Goal: Check status: Check status

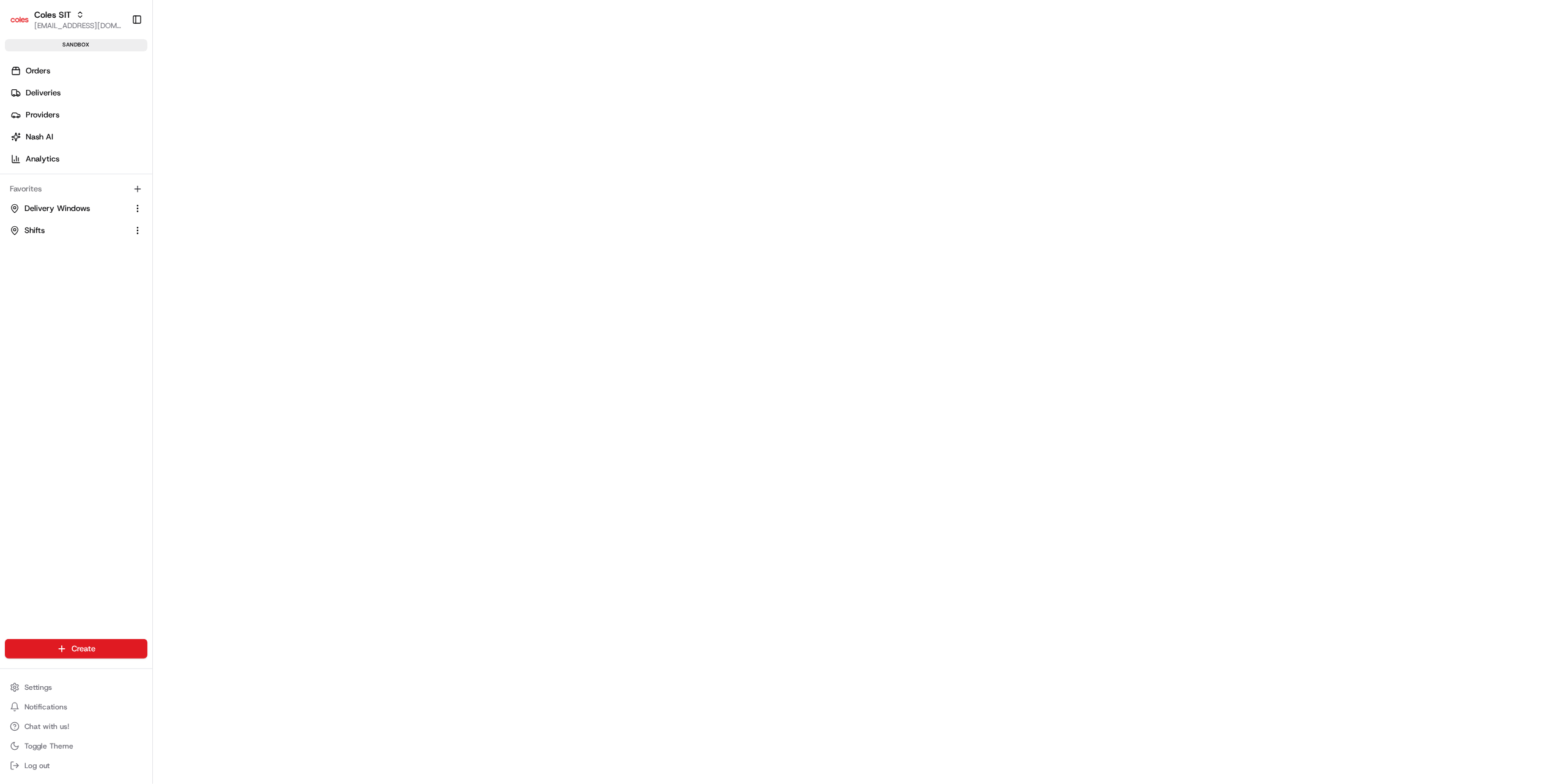
click at [68, 9] on span "Coles SIT" at bounding box center [53, 15] width 37 height 12
click at [59, 332] on div "Orders Deliveries Providers Nash AI Analytics Favorites Delivery Windows Shifts" at bounding box center [76, 359] width 153 height 607
click at [40, 89] on span "Deliveries" at bounding box center [43, 92] width 35 height 11
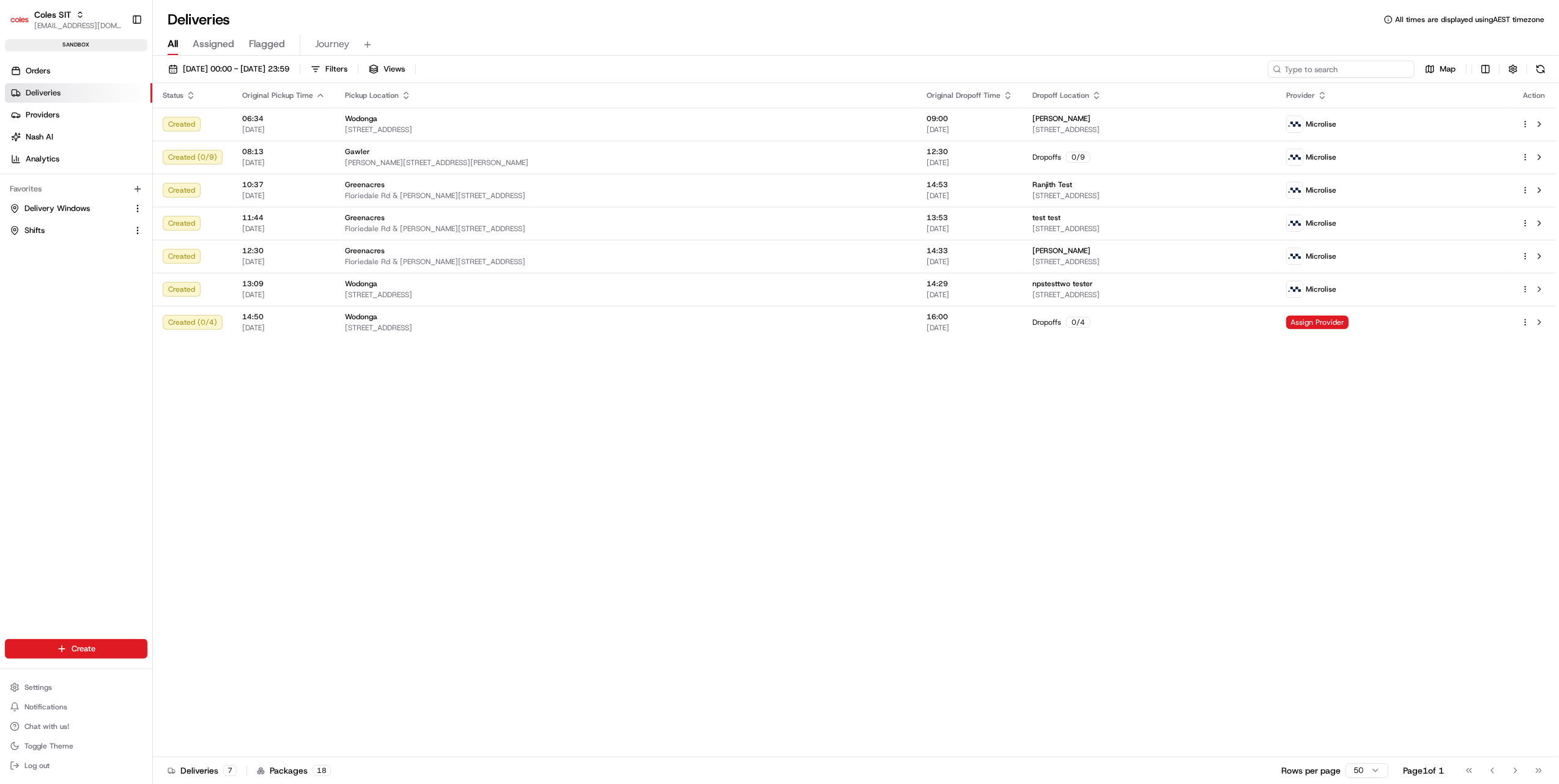
drag, startPoint x: 1336, startPoint y: 62, endPoint x: 1341, endPoint y: 71, distance: 10.3
click at [1336, 63] on input at bounding box center [1341, 69] width 147 height 17
paste input "216623167"
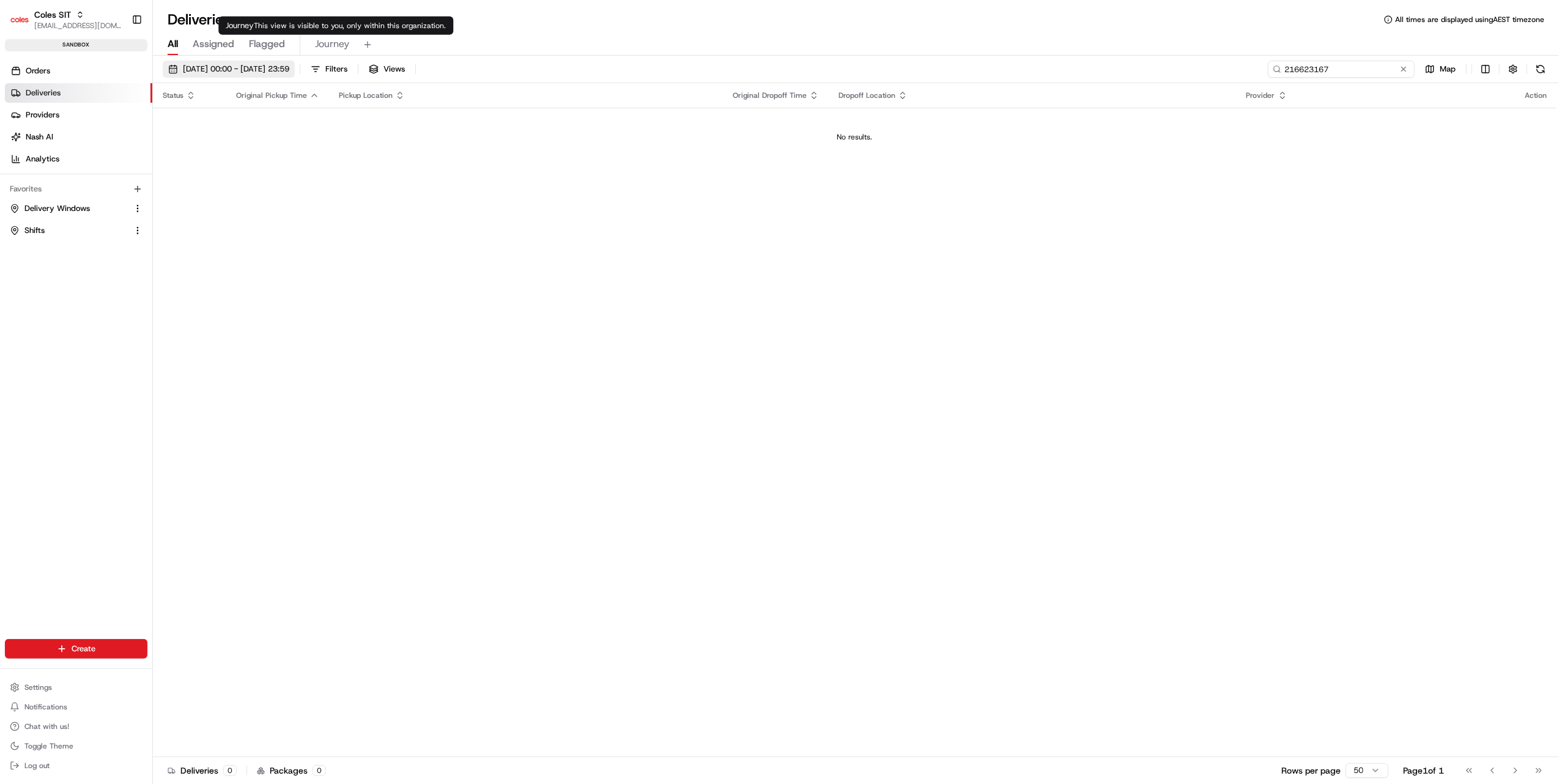
type input "216623167"
click at [295, 63] on button "20/08/2025 00:00 - 20/08/2025 23:59" at bounding box center [229, 69] width 132 height 17
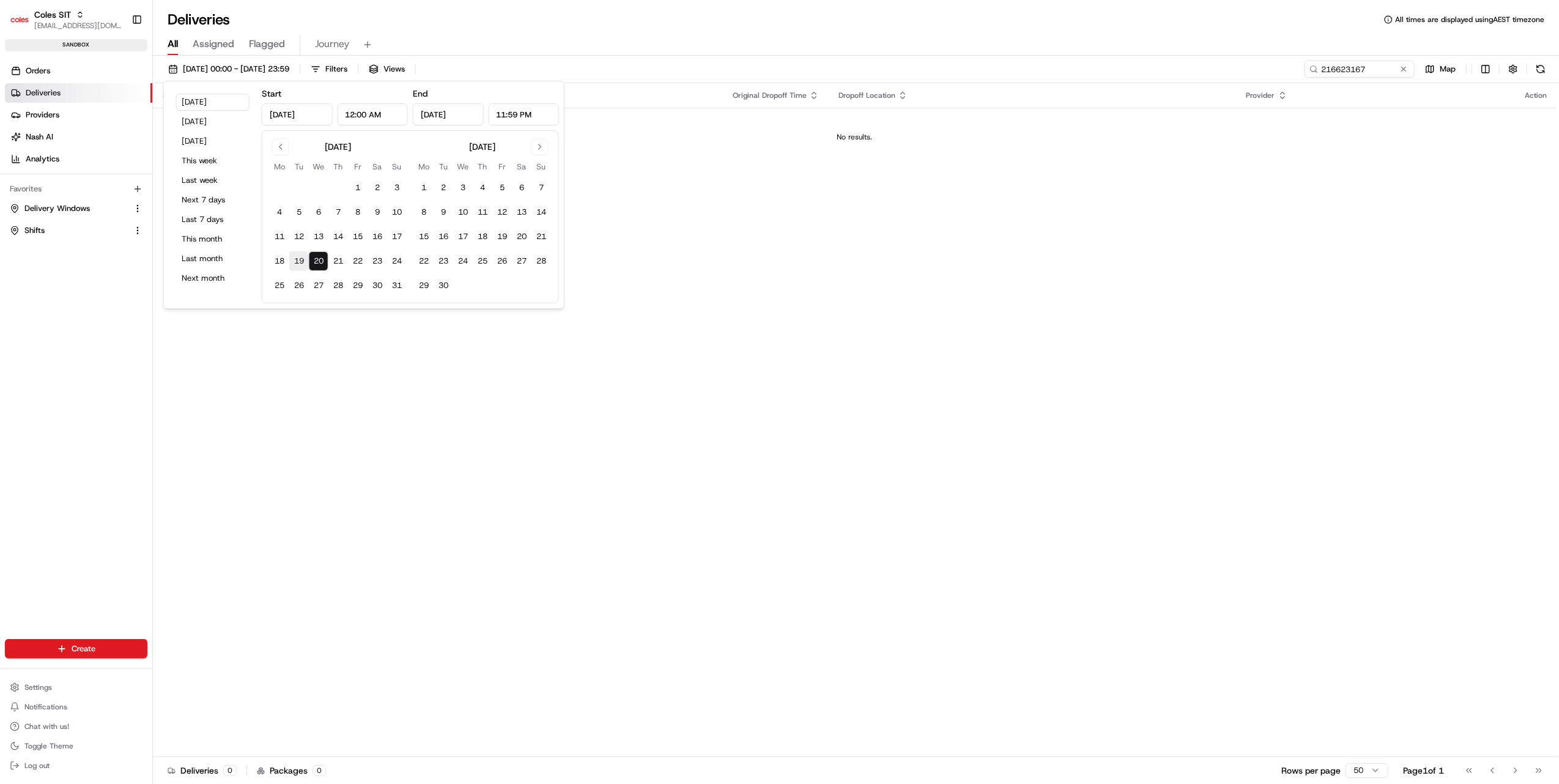
click at [299, 262] on button "19" at bounding box center [299, 261] width 20 height 20
type input "Aug 19, 2025"
click at [330, 263] on button "21" at bounding box center [338, 261] width 20 height 20
type input "Aug 21, 2025"
click at [330, 263] on button "21" at bounding box center [338, 261] width 20 height 20
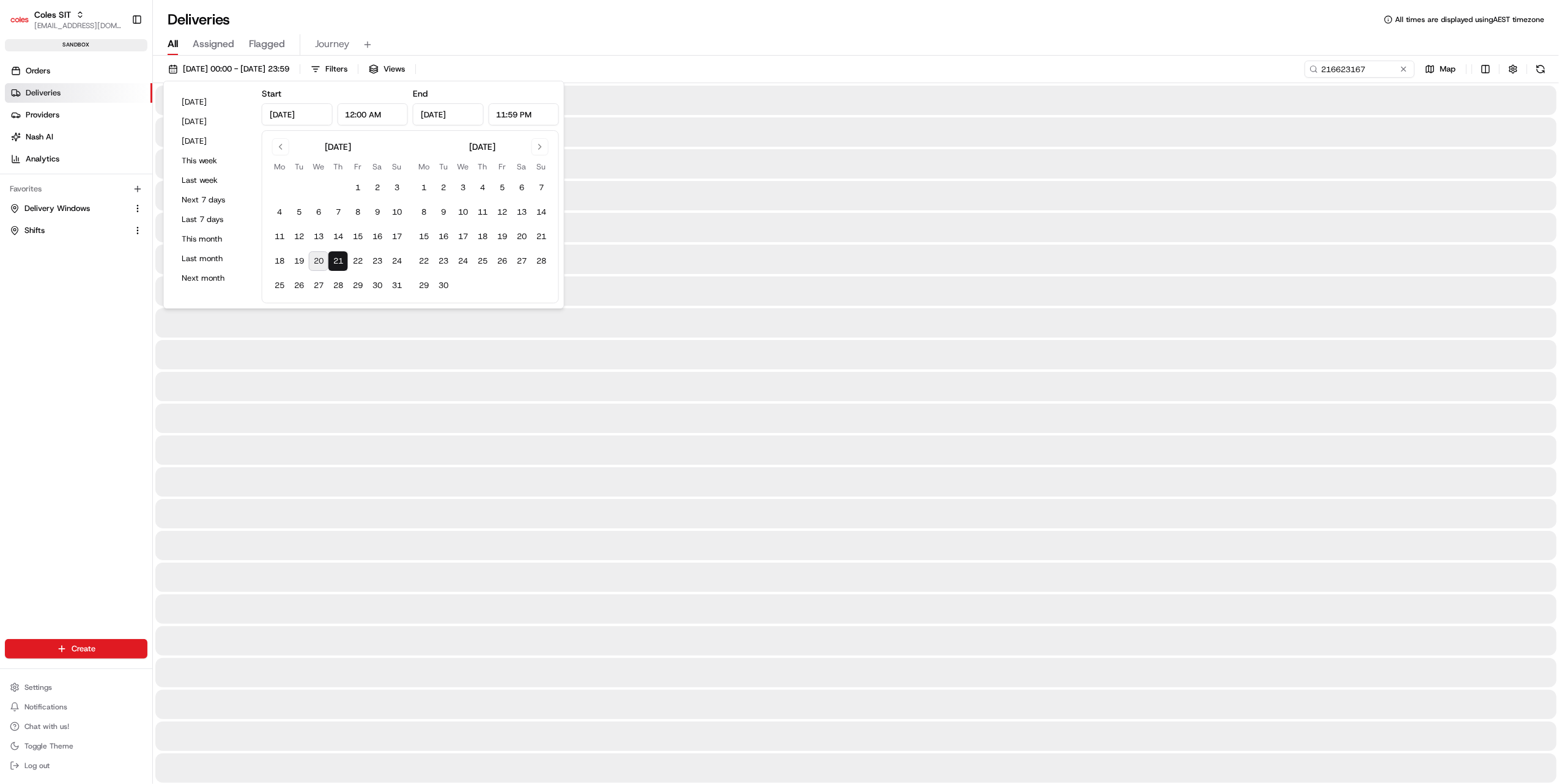
click at [330, 263] on button "21" at bounding box center [338, 261] width 20 height 20
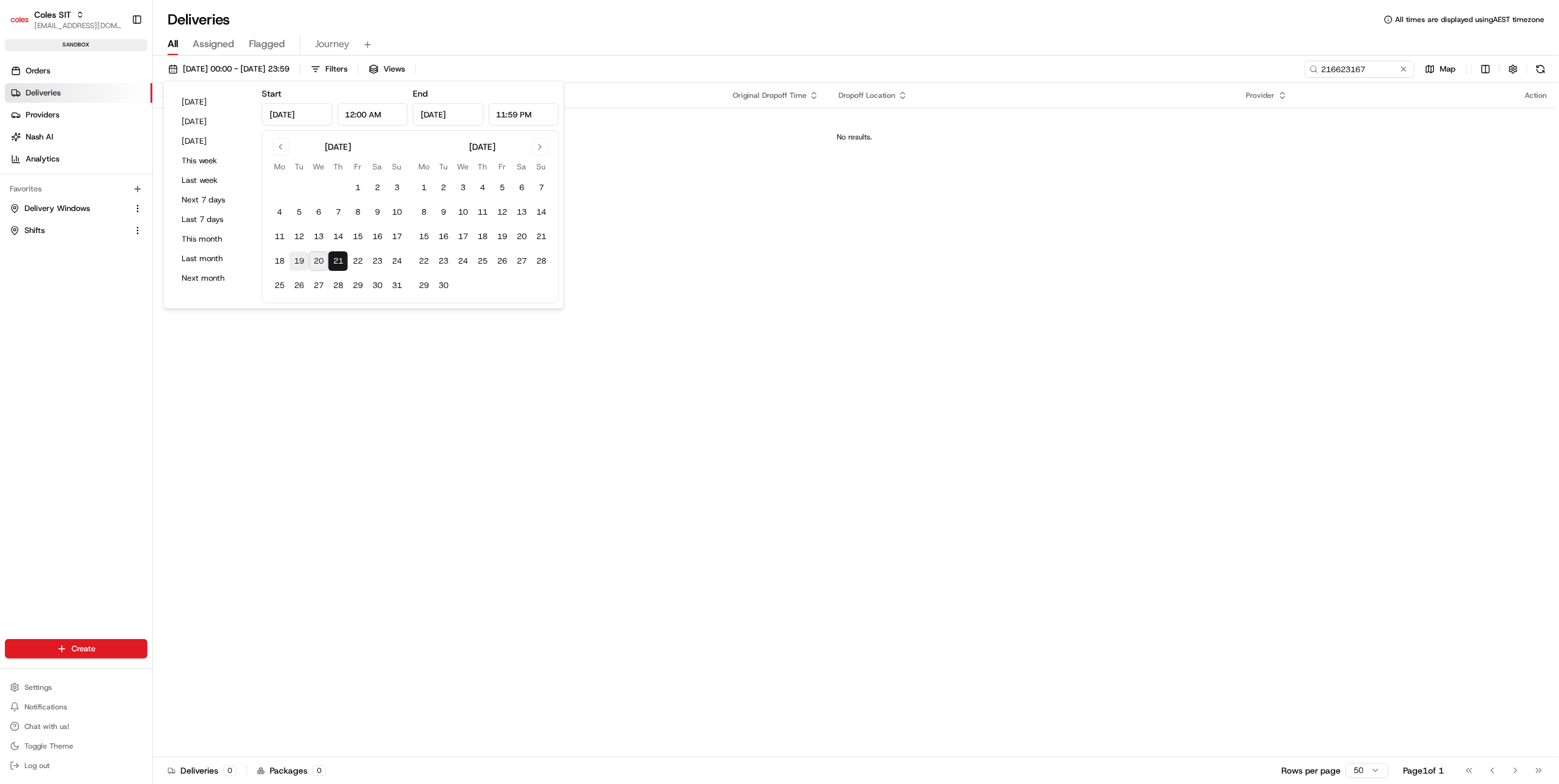
click at [301, 264] on button "19" at bounding box center [299, 261] width 20 height 20
type input "Aug 19, 2025"
click at [793, 38] on div "All Assigned Flagged Journey" at bounding box center [856, 45] width 1406 height 22
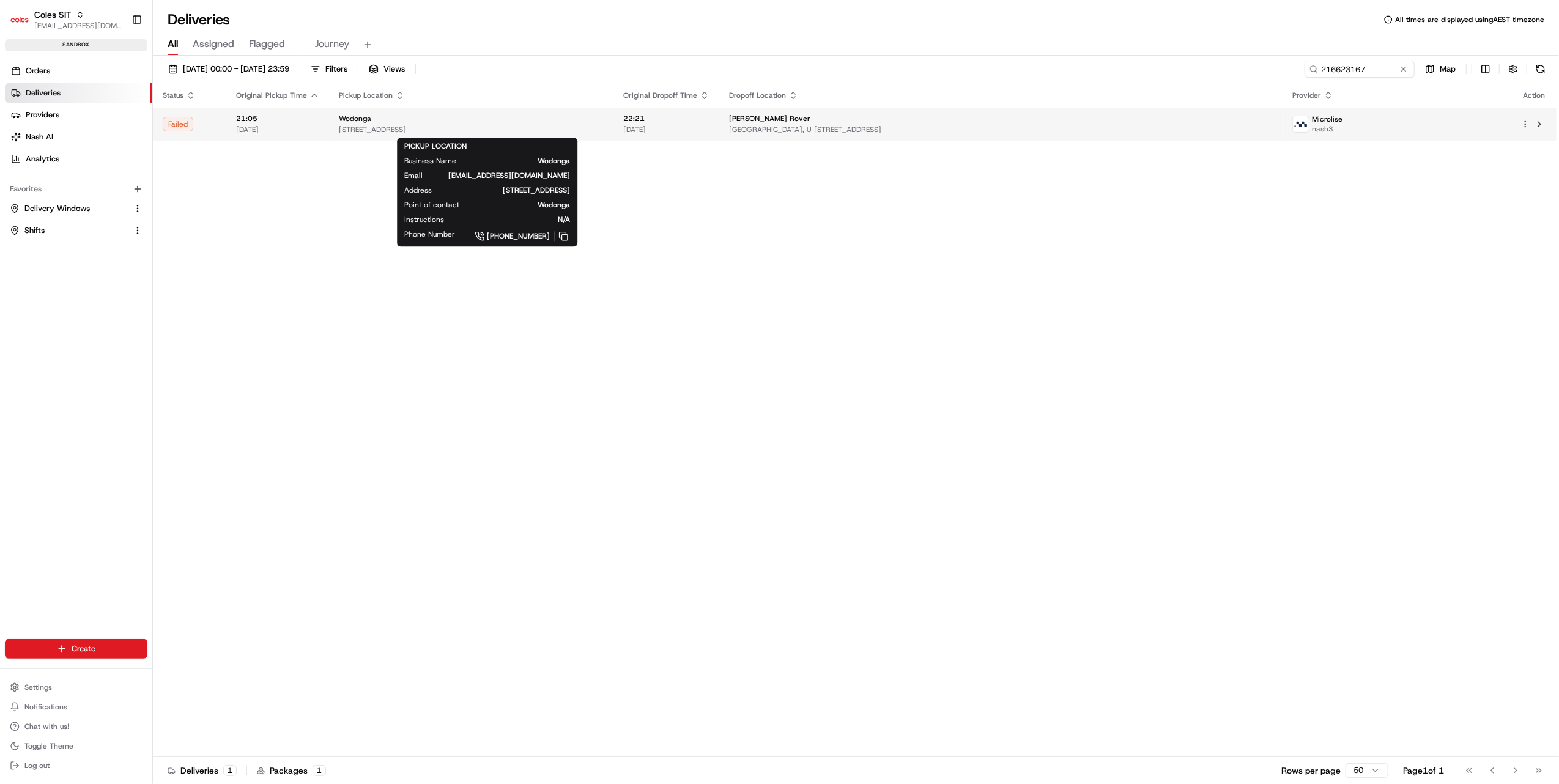
click at [450, 120] on div "Wodonga" at bounding box center [471, 118] width 265 height 9
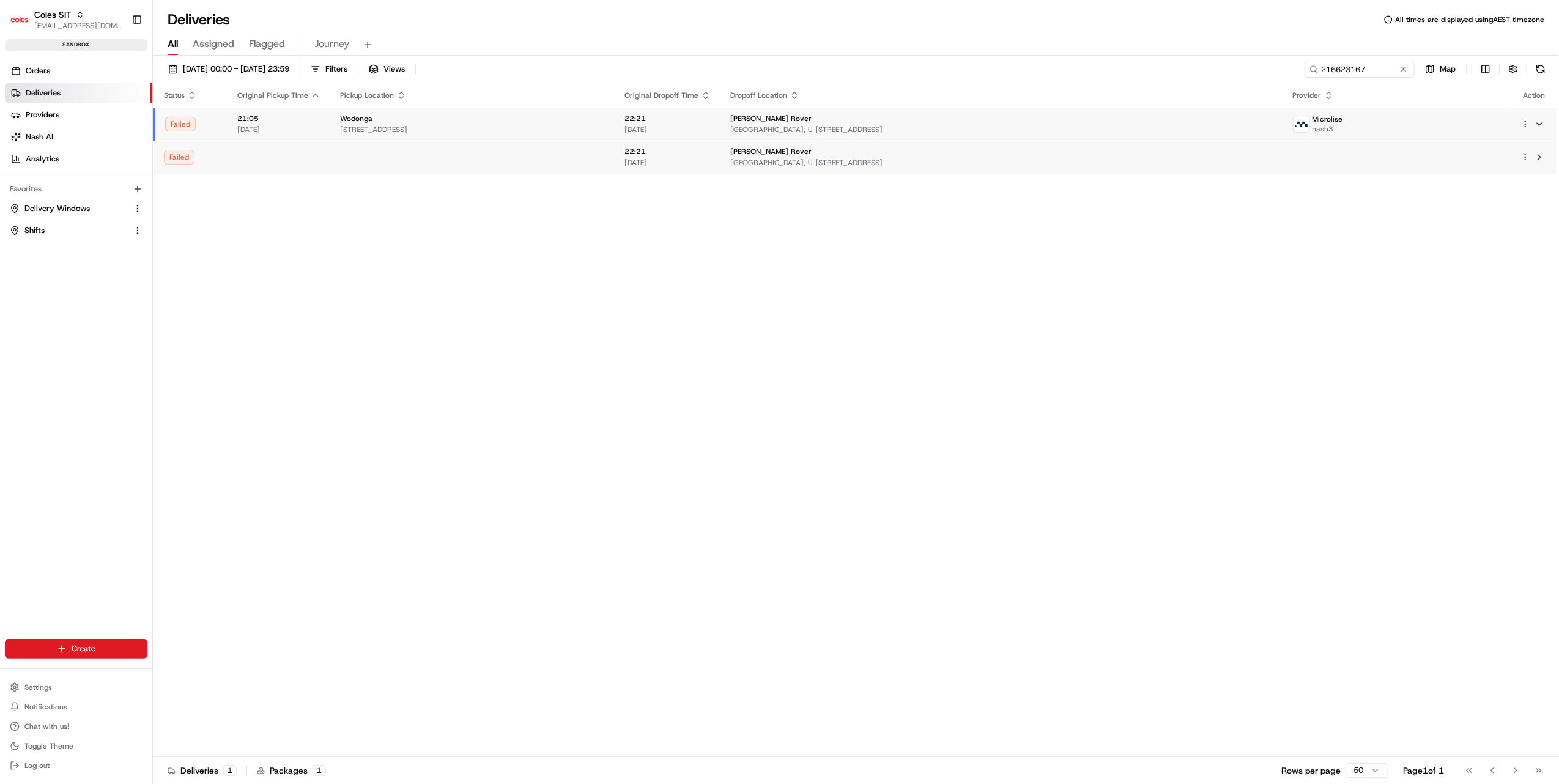
click at [211, 153] on div "Failed" at bounding box center [191, 157] width 54 height 15
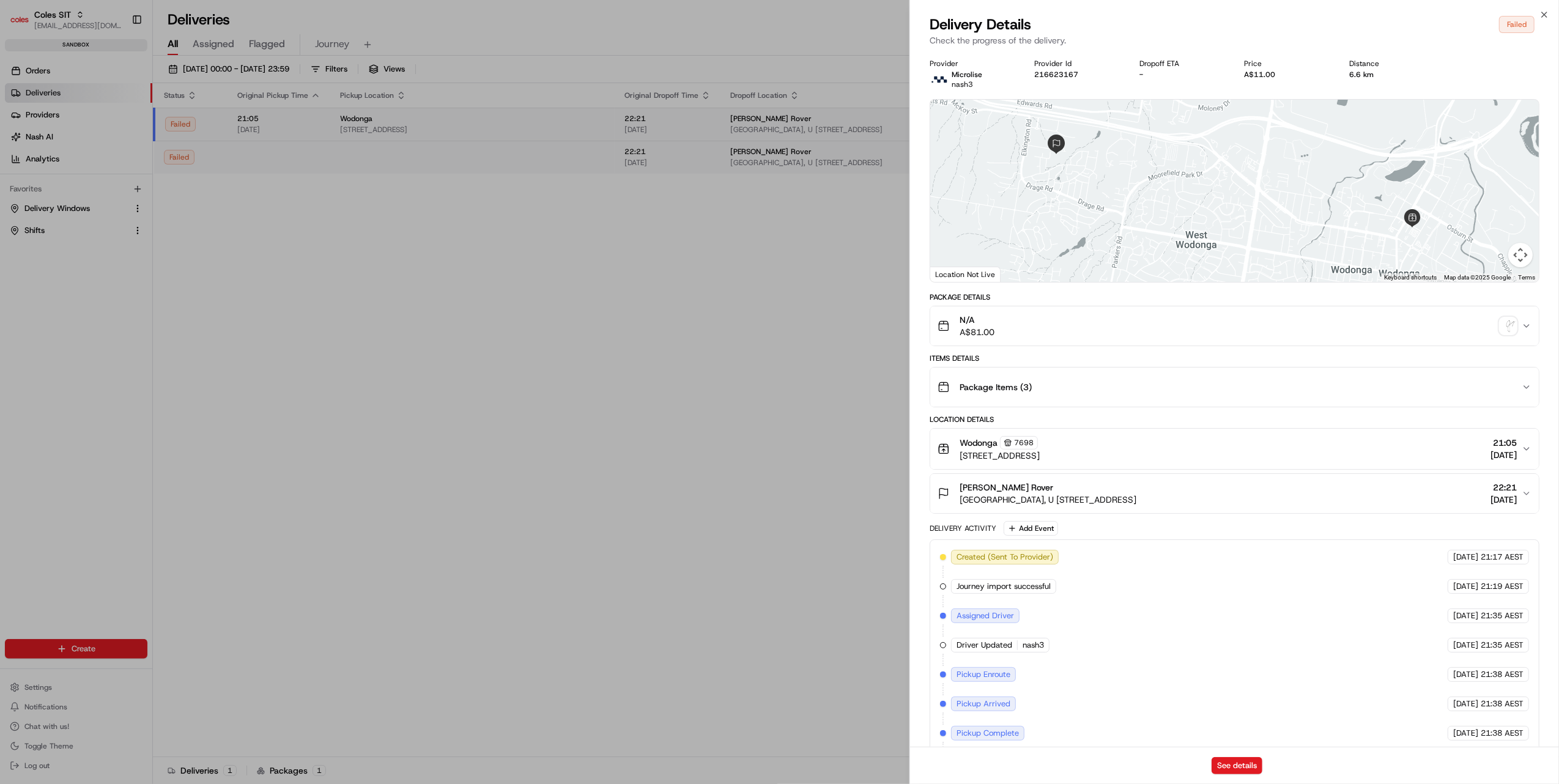
scroll to position [135, 0]
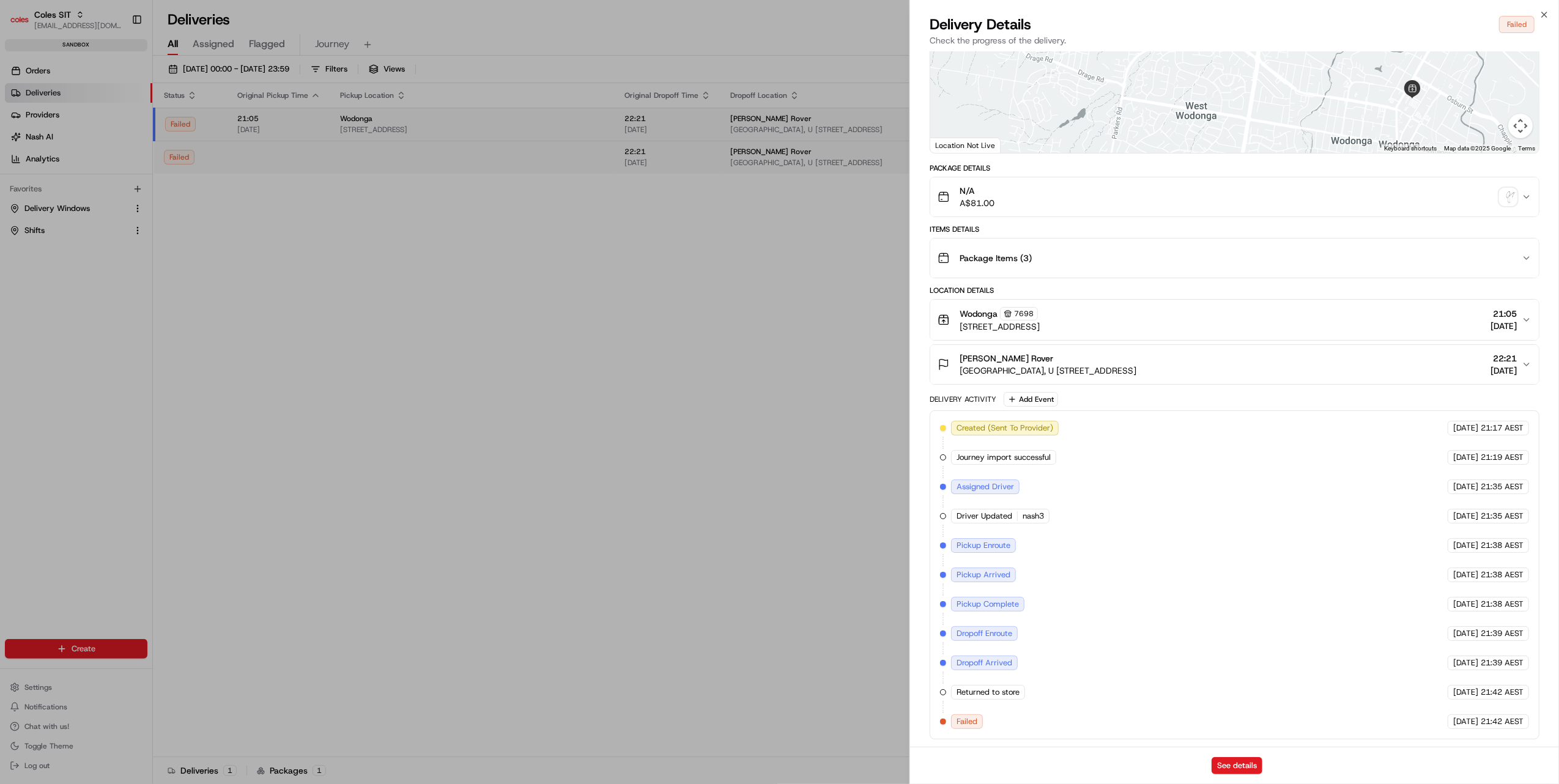
click at [962, 723] on span "Failed" at bounding box center [967, 721] width 21 height 11
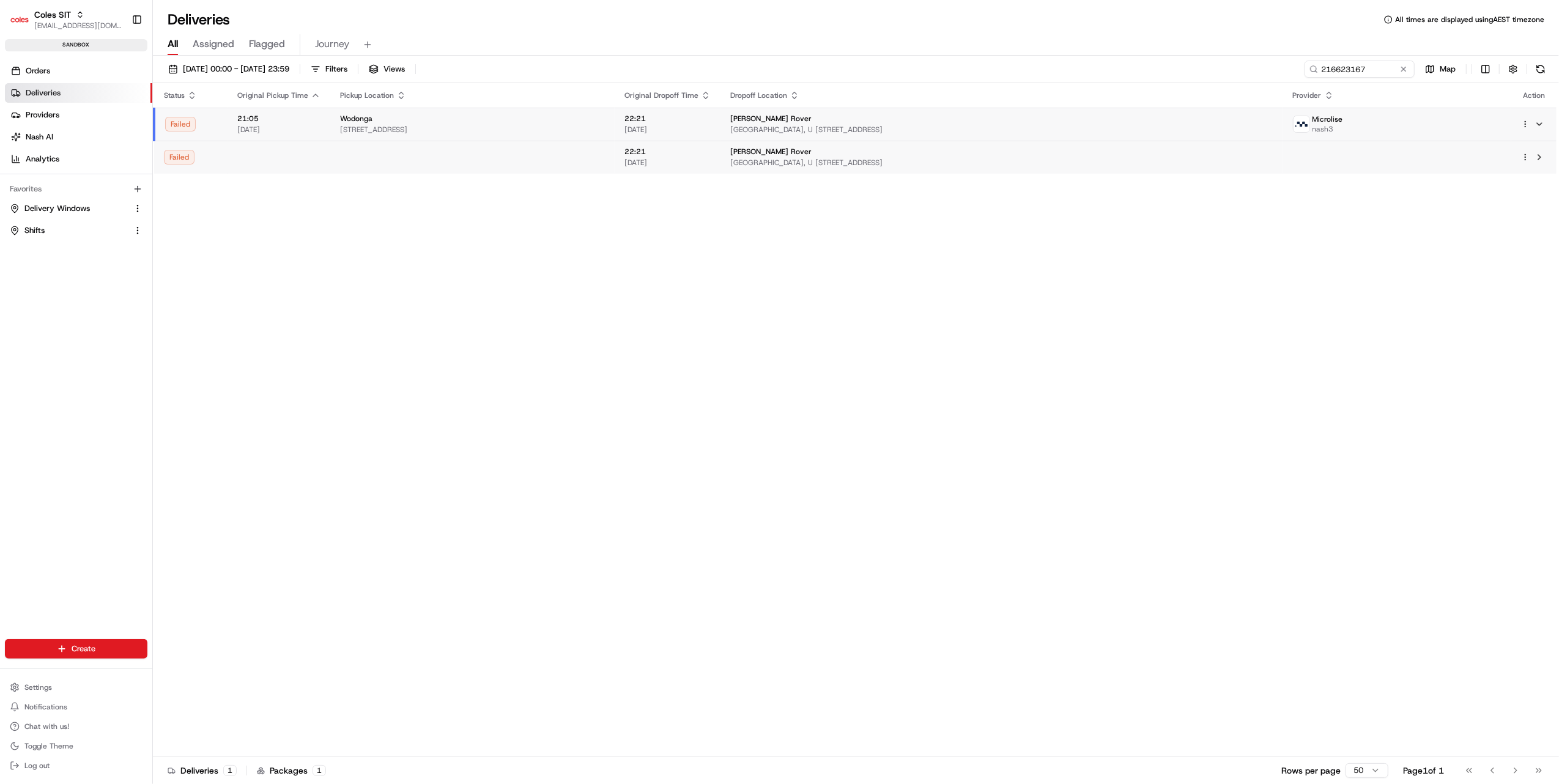
click at [505, 144] on td at bounding box center [472, 157] width 284 height 33
click at [370, 168] on td at bounding box center [472, 157] width 284 height 33
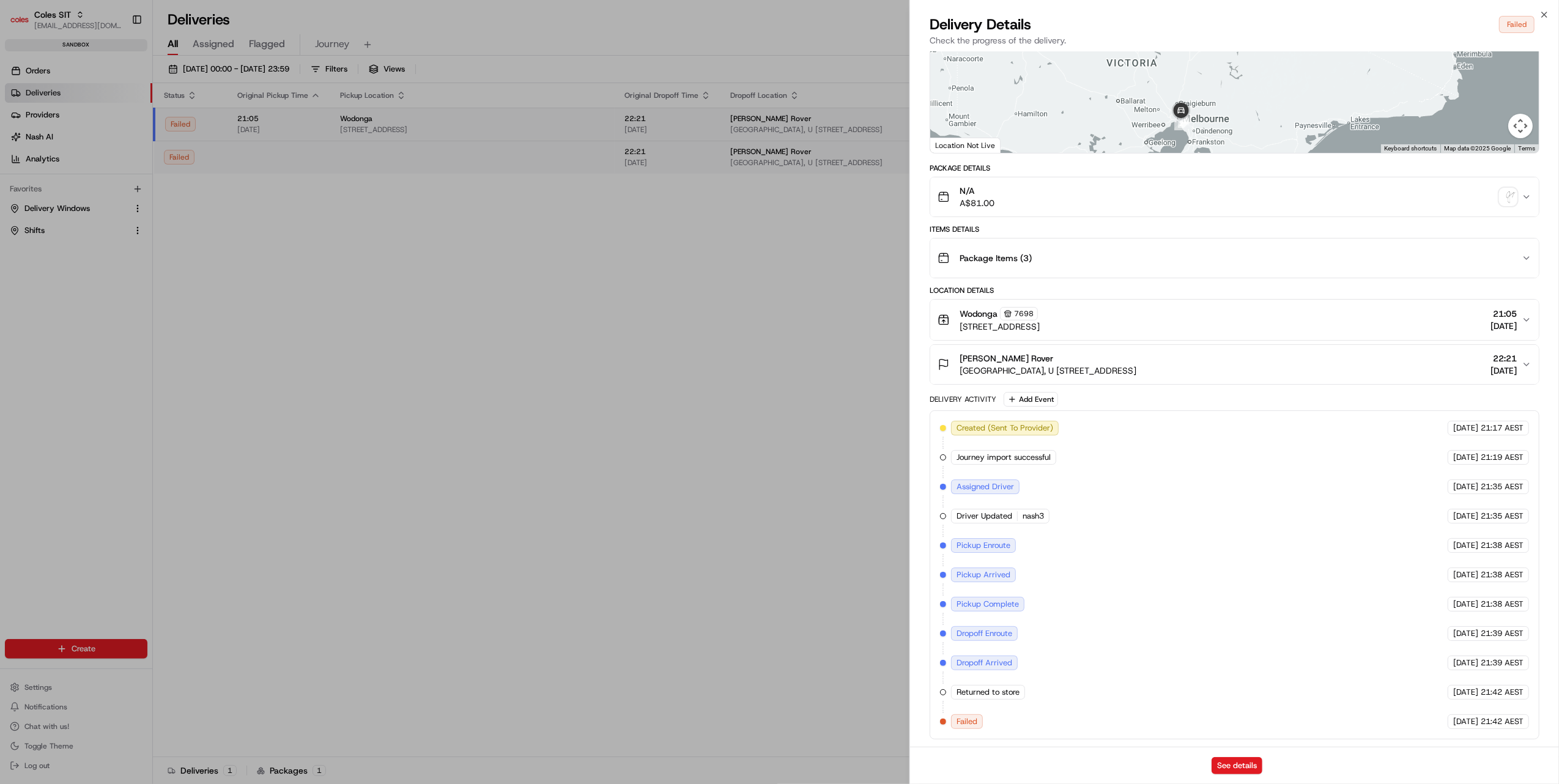
click at [960, 721] on span "Failed" at bounding box center [967, 721] width 21 height 11
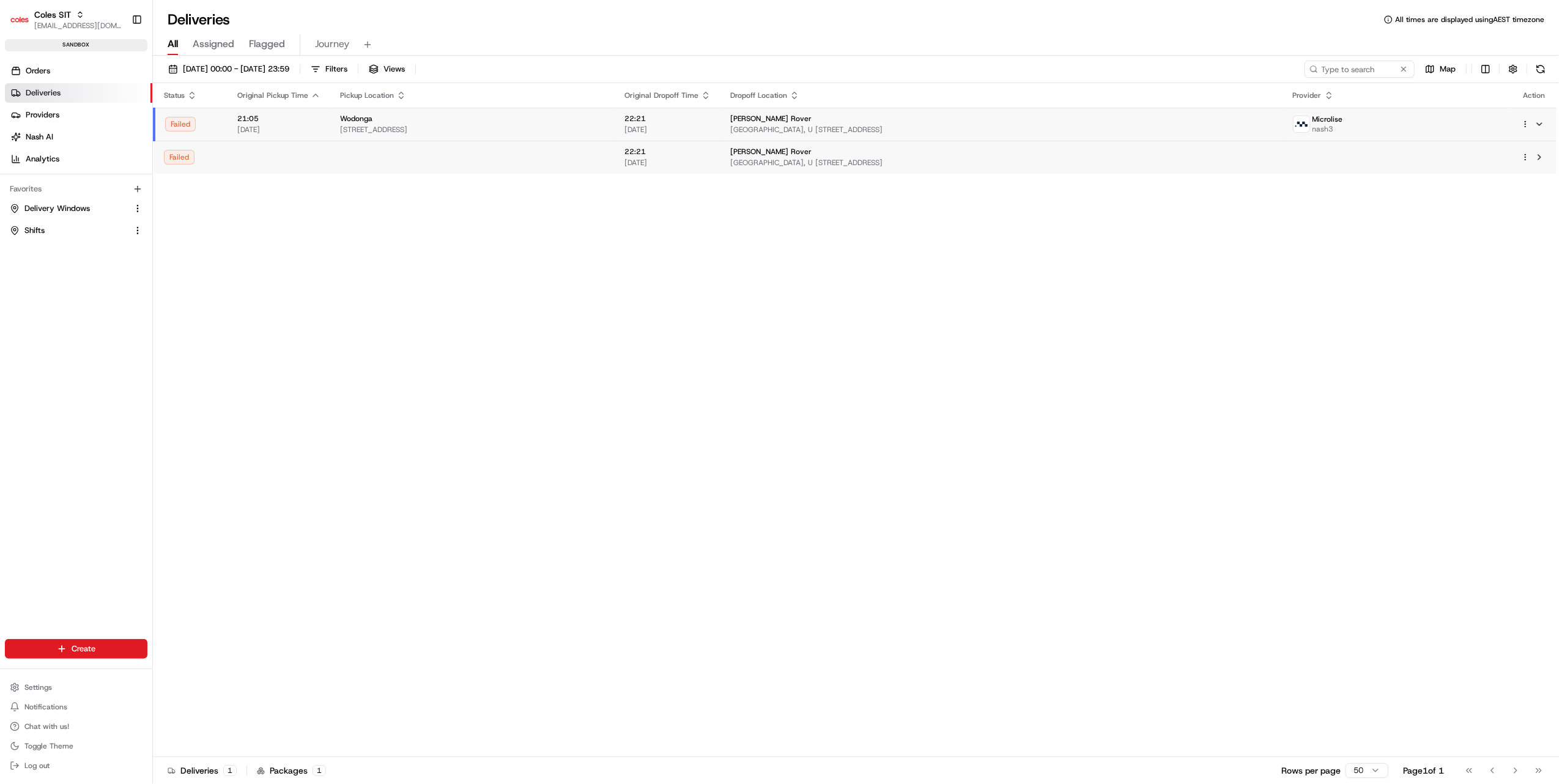
click at [218, 45] on span "Assigned" at bounding box center [213, 44] width 42 height 15
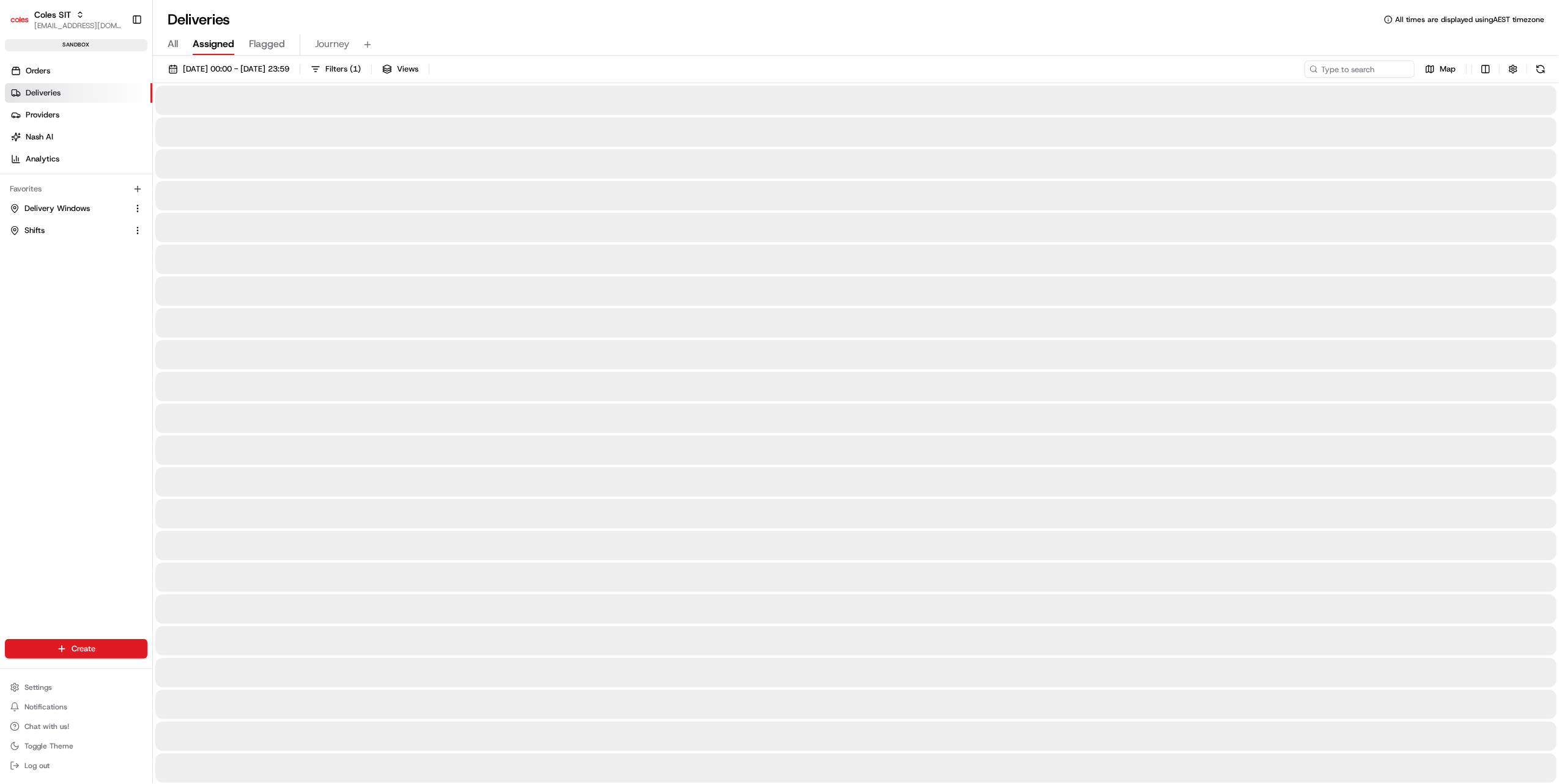
click at [170, 43] on span "All" at bounding box center [173, 44] width 10 height 15
click at [227, 69] on span "19/08/2025 00:00 - 19/08/2025 23:59" at bounding box center [236, 68] width 106 height 11
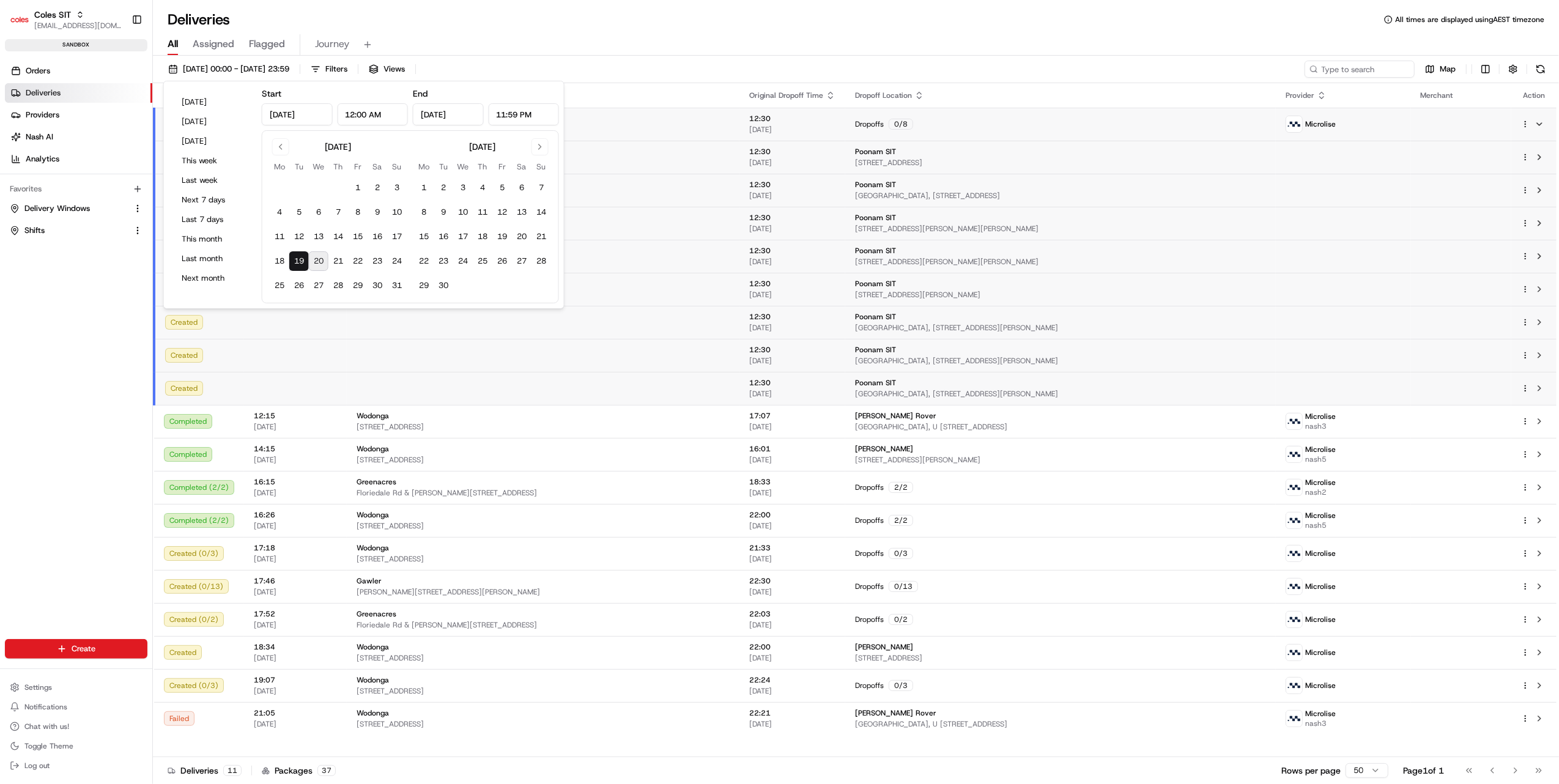
type input "Aug 19, 2025"
type input "12:00 AM"
type input "Aug 19, 2025"
type input "11:59 PM"
click at [35, 487] on div "Orders Deliveries Providers Nash AI Analytics Favorites Delivery Windows Shifts" at bounding box center [76, 359] width 153 height 607
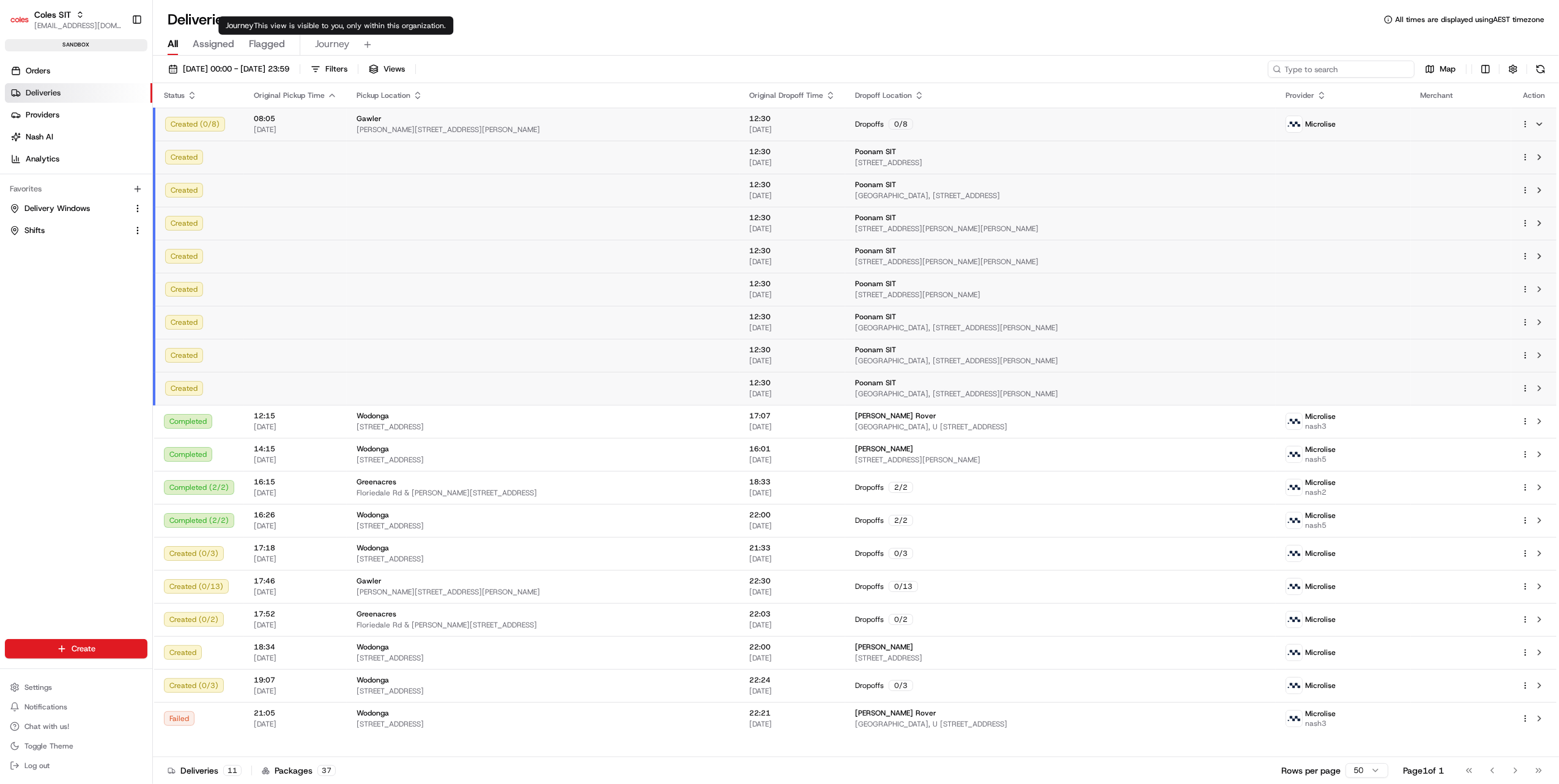
click at [1374, 70] on input at bounding box center [1341, 69] width 147 height 17
paste input "216623167"
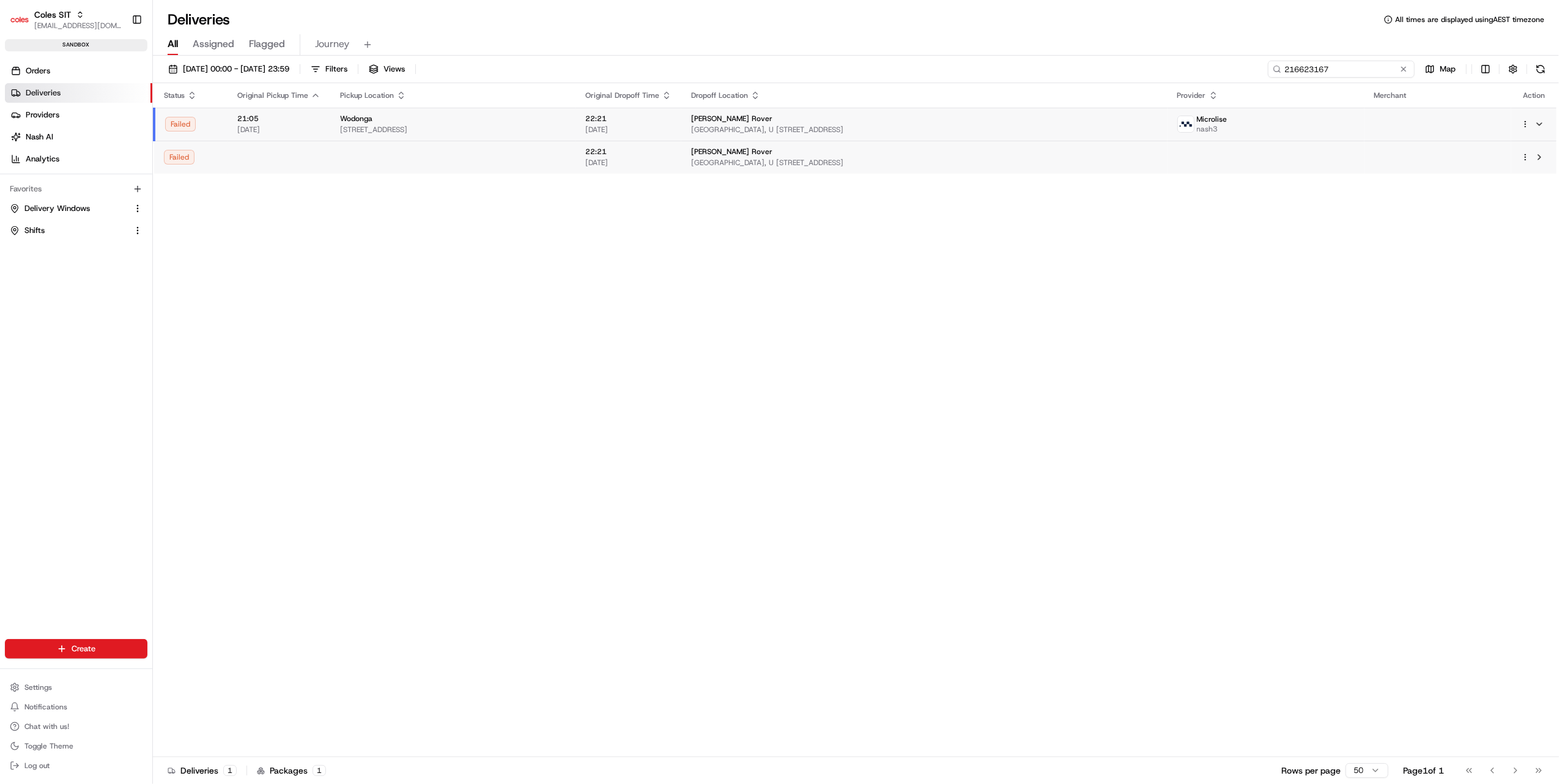
type input "216623167"
click at [189, 153] on div "Failed" at bounding box center [191, 157] width 54 height 15
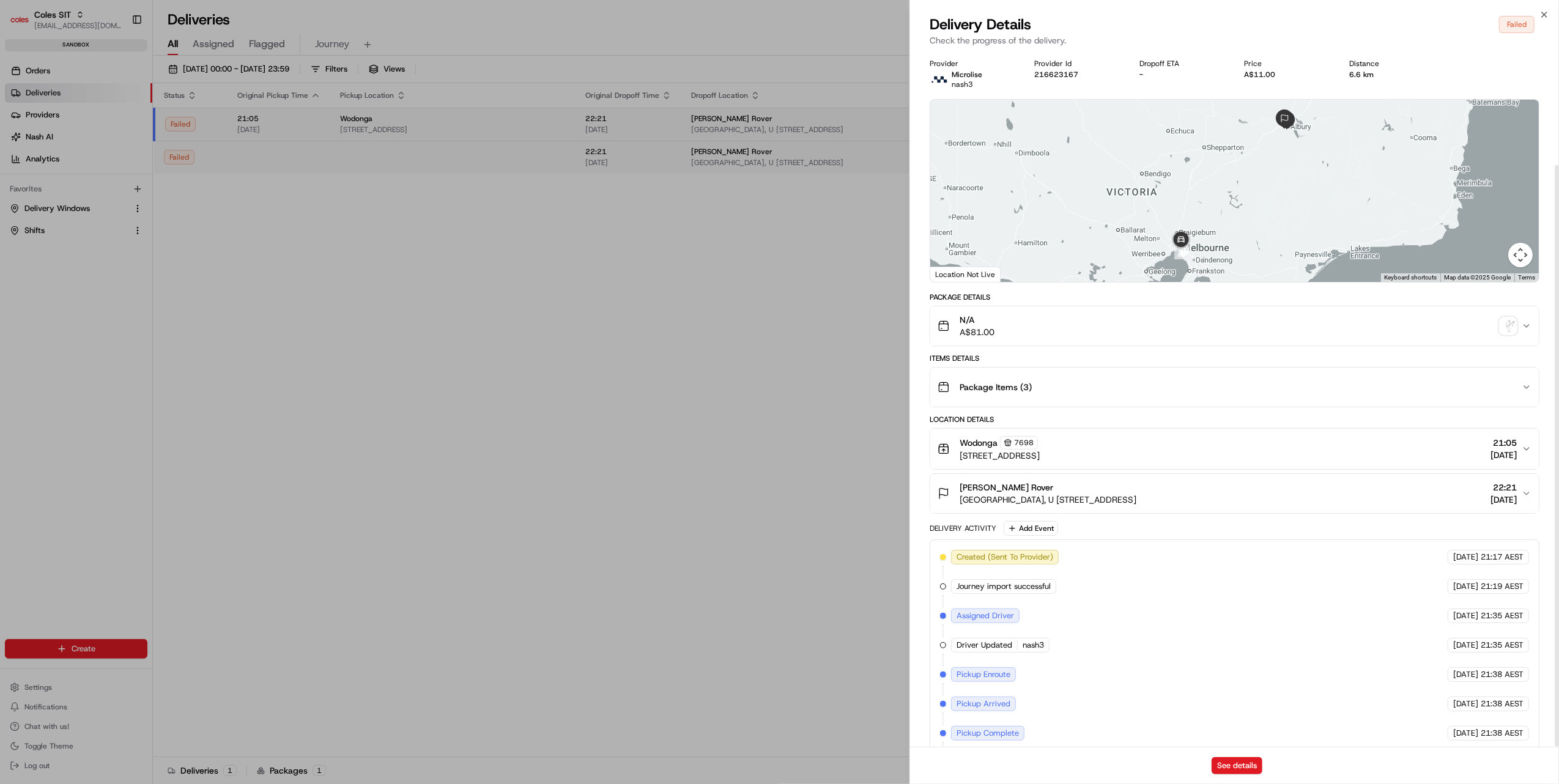
scroll to position [135, 0]
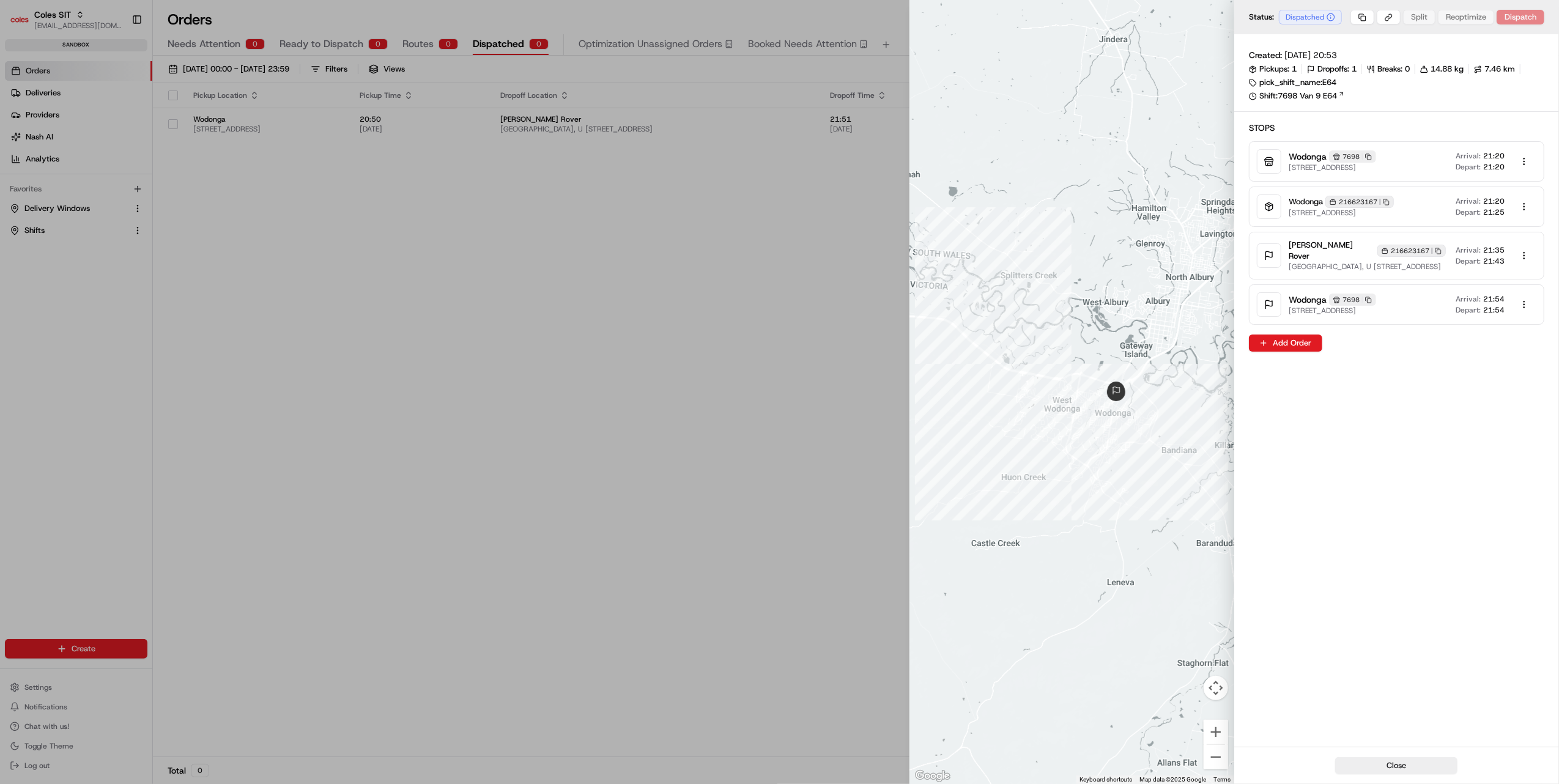
click at [1387, 201] on icon "button" at bounding box center [1386, 202] width 7 height 7
